Goal: Task Accomplishment & Management: Complete application form

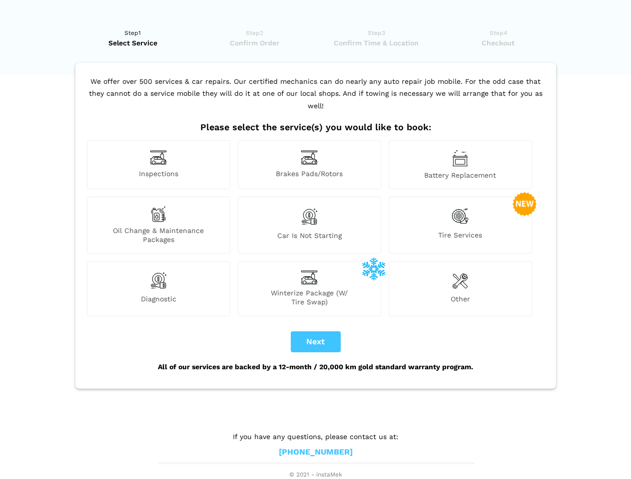
scroll to position [7, 0]
click at [158, 165] on img at bounding box center [158, 157] width 17 height 15
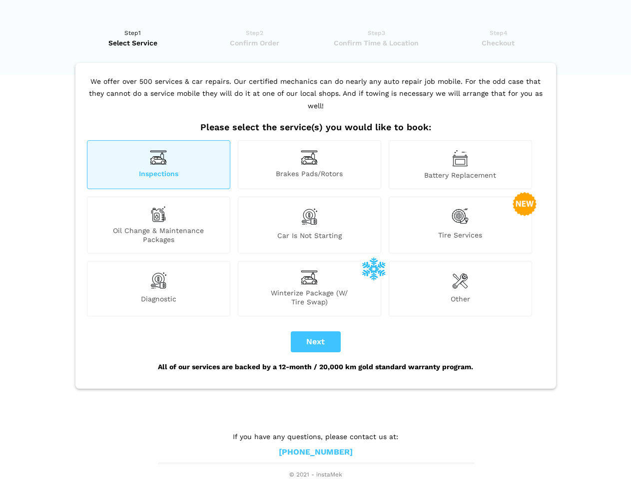
click at [309, 165] on img at bounding box center [309, 157] width 17 height 15
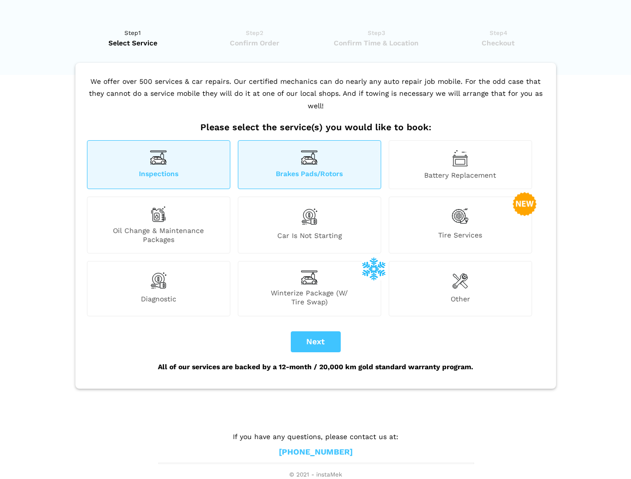
click at [460, 165] on img at bounding box center [460, 158] width 16 height 17
click at [158, 225] on div "Oil Change & Maintenance Packages" at bounding box center [158, 225] width 143 height 57
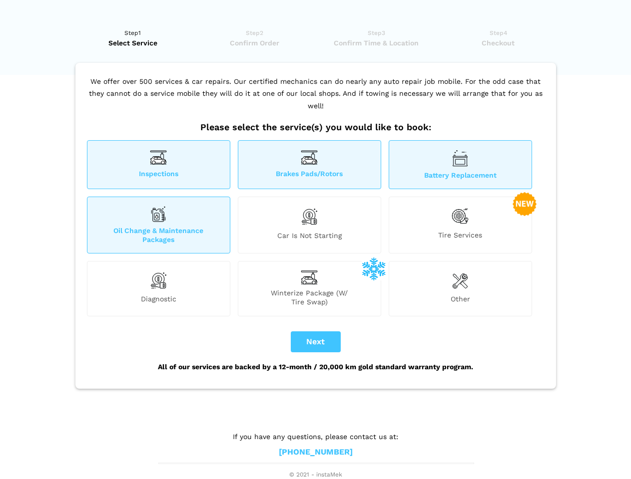
click at [309, 225] on img at bounding box center [309, 216] width 17 height 21
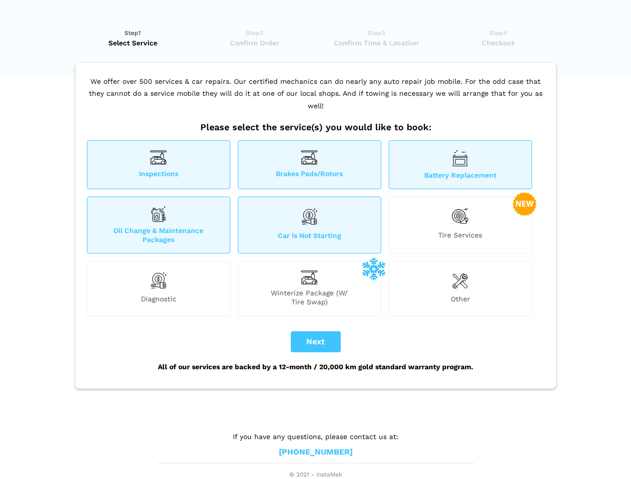
click at [460, 225] on img at bounding box center [459, 216] width 17 height 20
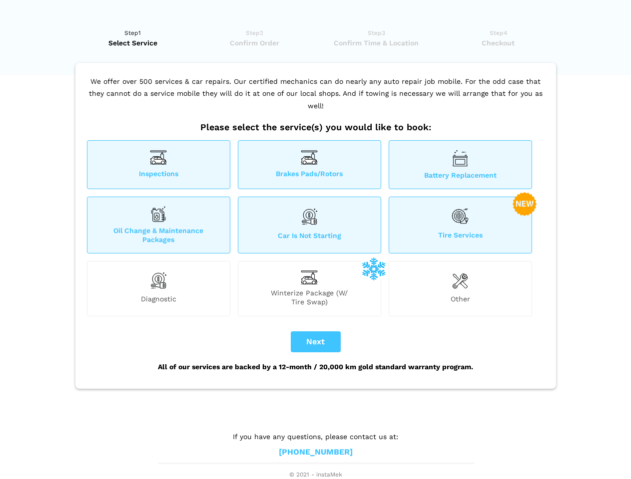
click at [158, 289] on img at bounding box center [158, 281] width 17 height 20
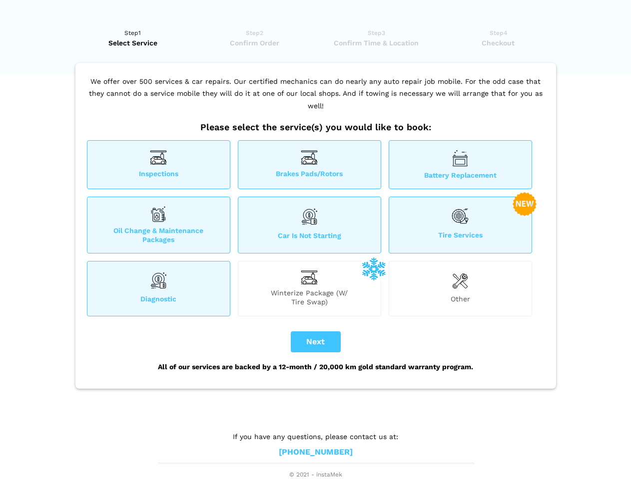
click at [309, 289] on span "Winterize Package (W/ Tire Swap)" at bounding box center [309, 298] width 142 height 18
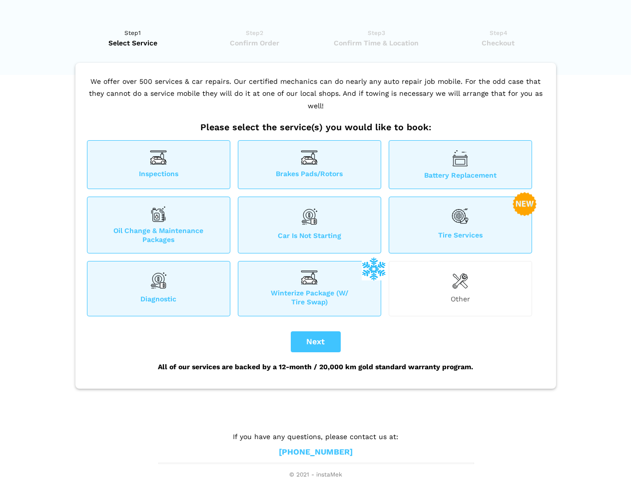
click at [460, 289] on img at bounding box center [460, 281] width 16 height 20
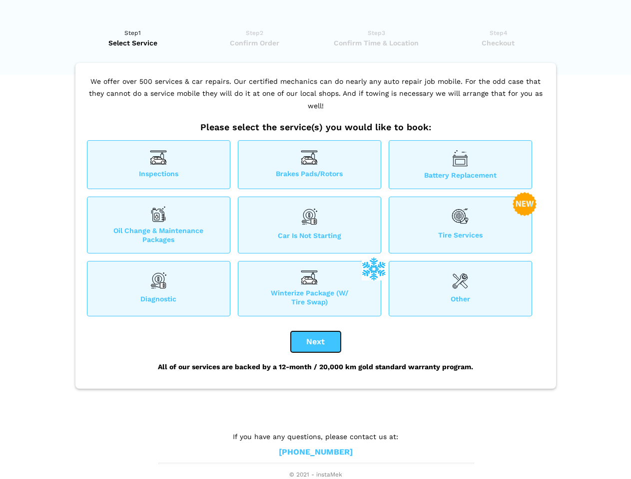
click at [316, 342] on button "Next" at bounding box center [316, 342] width 50 height 21
checkbox input "true"
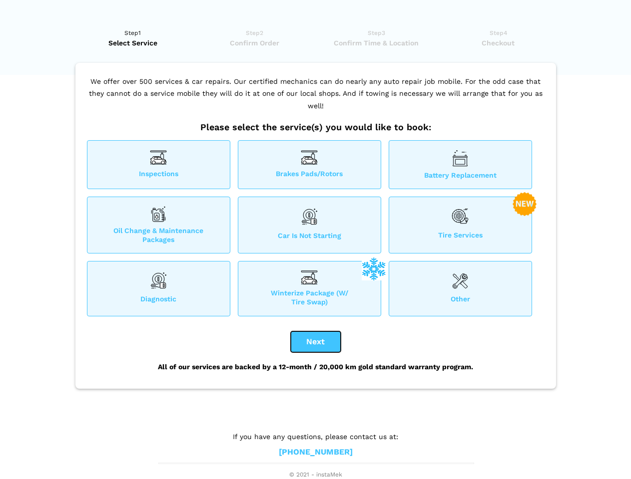
checkbox input "true"
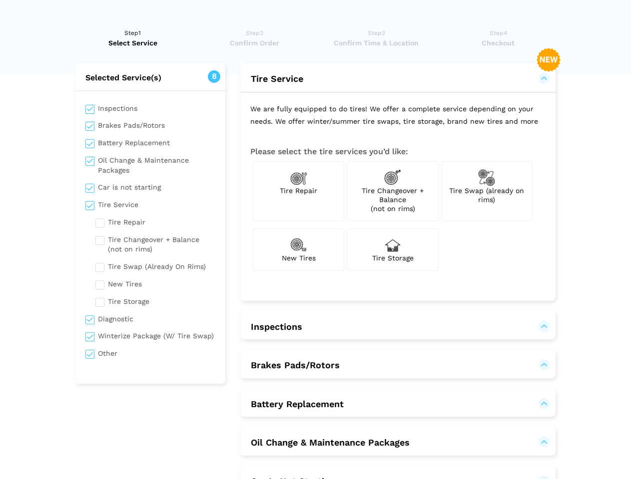
scroll to position [0, 0]
